Goal: Consume media (video, audio): Consume media (video, audio)

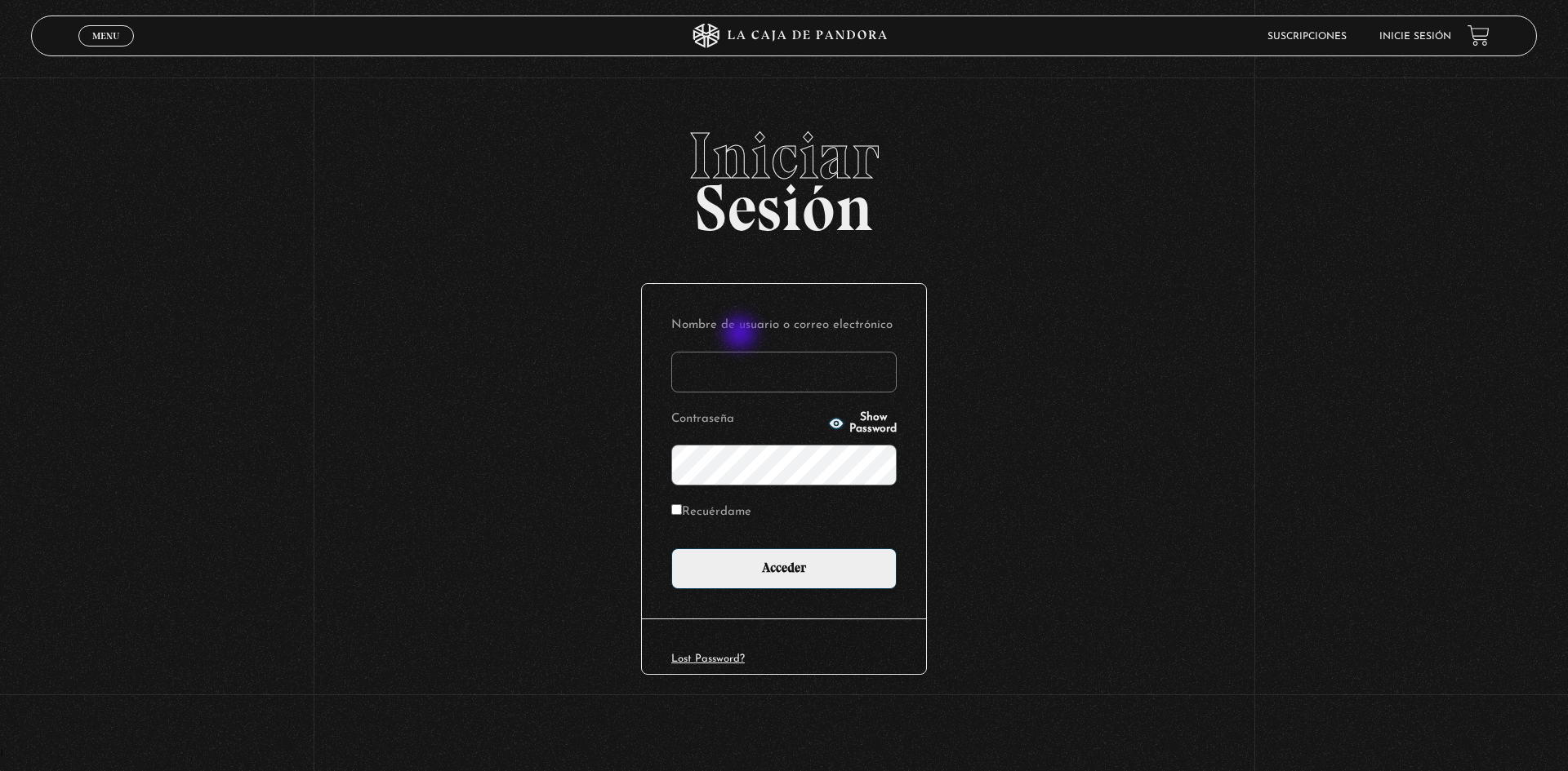
click at [745, 355] on input "Nombre de usuario o correo electrónico" at bounding box center [784, 372] width 225 height 41
type input "asuseth@gmail.com"
click at [671, 549] on input "Acceder" at bounding box center [784, 569] width 225 height 41
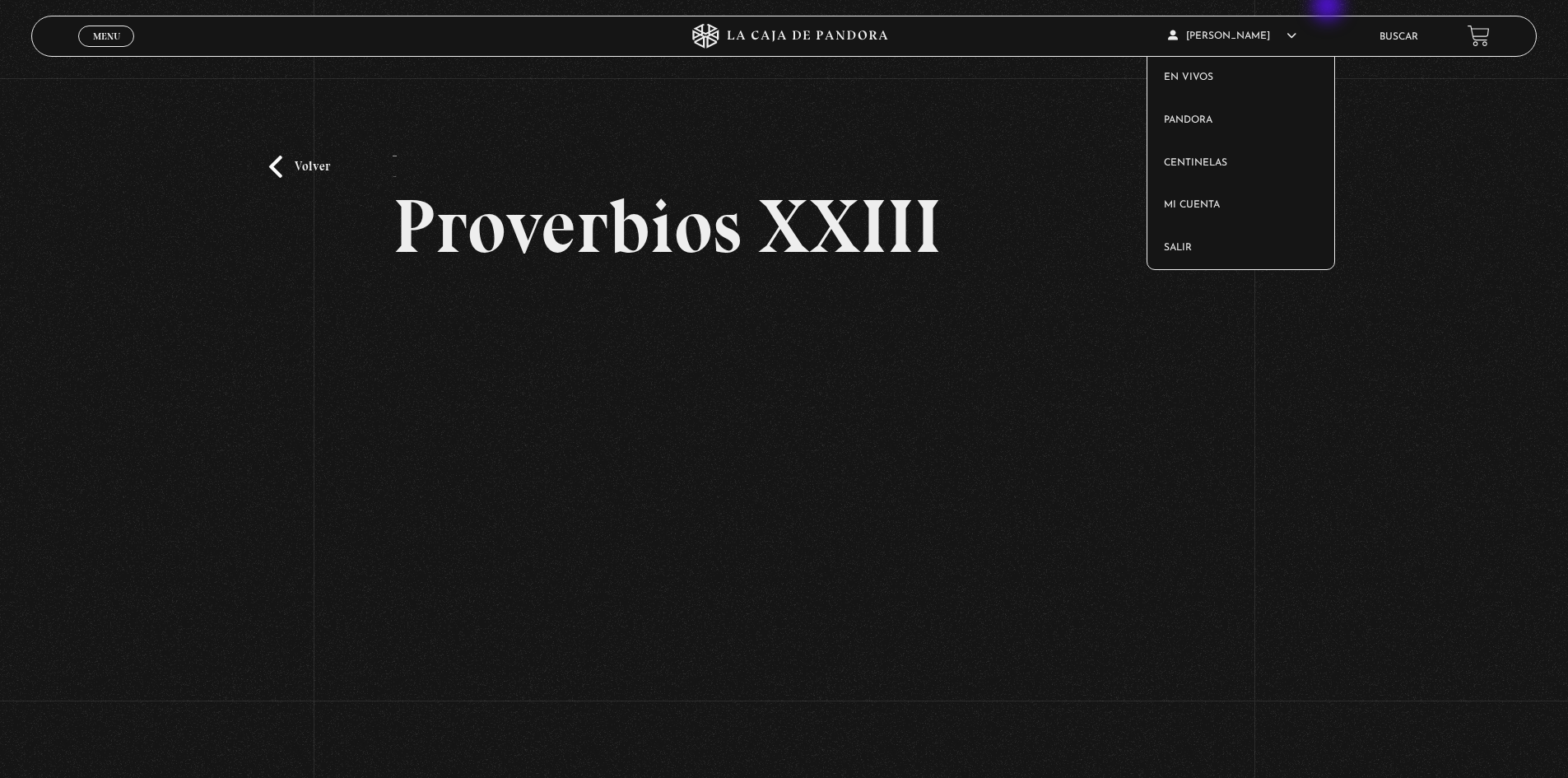
click at [1296, 37] on span "[PERSON_NAME]" at bounding box center [1232, 37] width 128 height 10
click at [1205, 241] on link "Salir" at bounding box center [1240, 248] width 187 height 43
